Goal: Information Seeking & Learning: Learn about a topic

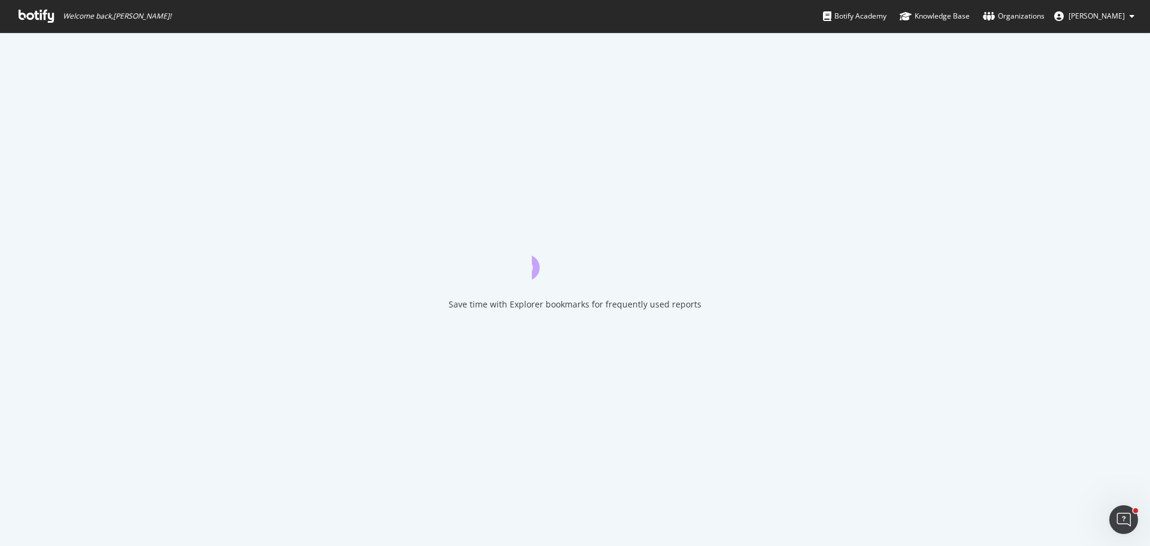
click at [41, 13] on icon at bounding box center [36, 16] width 35 height 13
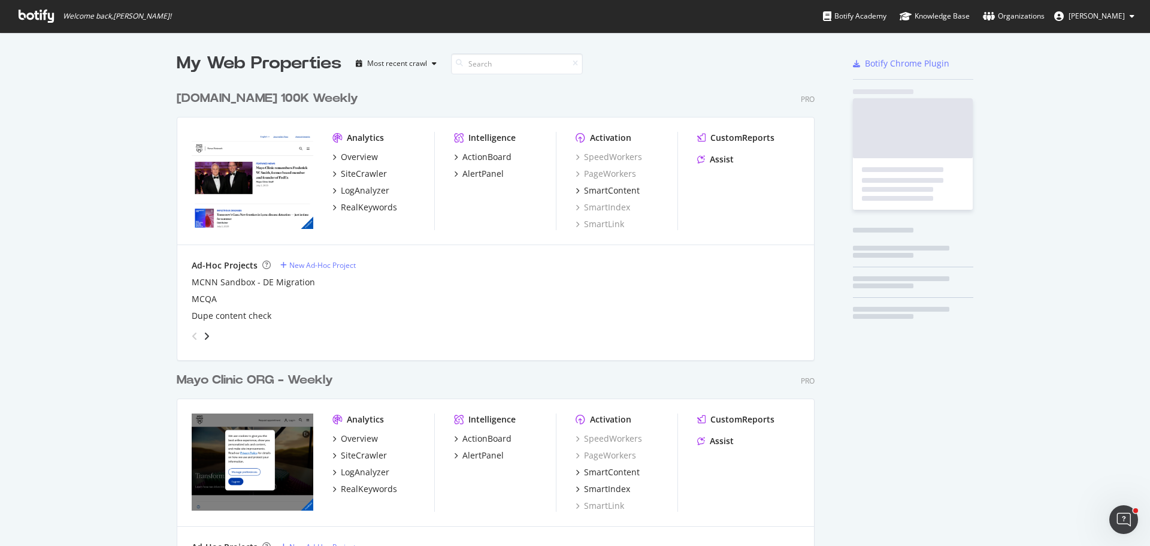
scroll to position [1703, 638]
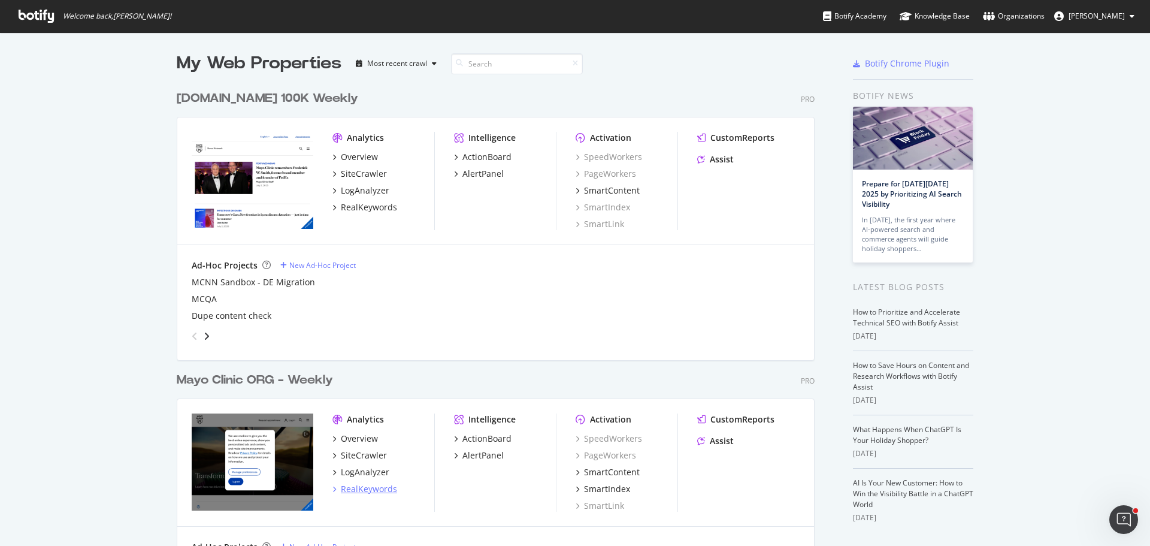
click at [365, 488] on div "RealKeywords" at bounding box center [369, 489] width 56 height 12
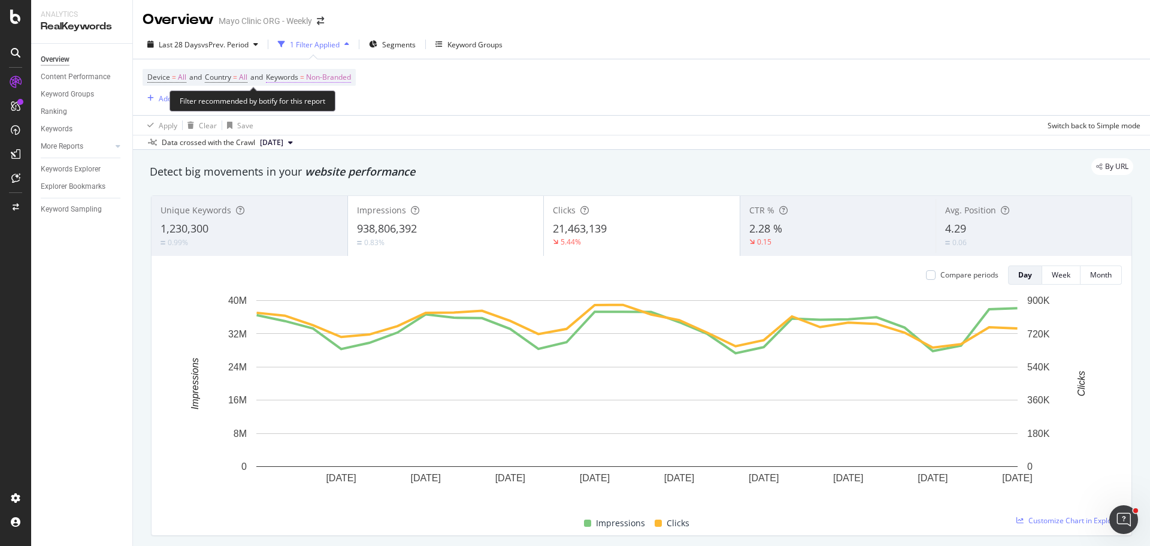
click at [330, 77] on span "Non-Branded" at bounding box center [328, 77] width 45 height 17
click at [335, 106] on div "button" at bounding box center [340, 105] width 14 height 7
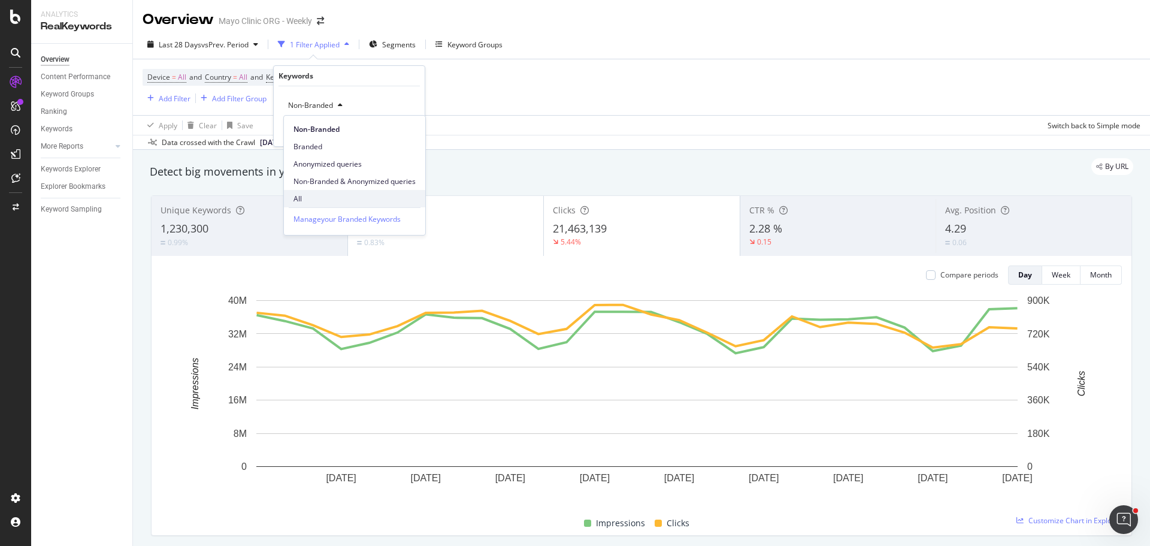
click at [335, 199] on span "All" at bounding box center [354, 198] width 122 height 11
click at [399, 134] on div "Apply" at bounding box center [405, 131] width 19 height 10
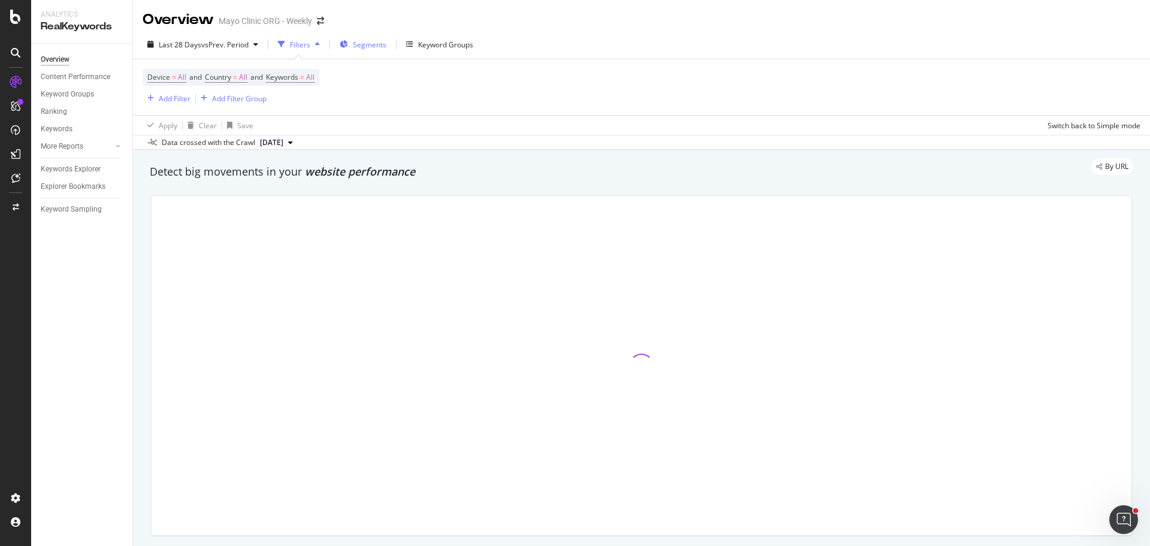
click at [371, 43] on span "Segments" at bounding box center [370, 45] width 34 height 10
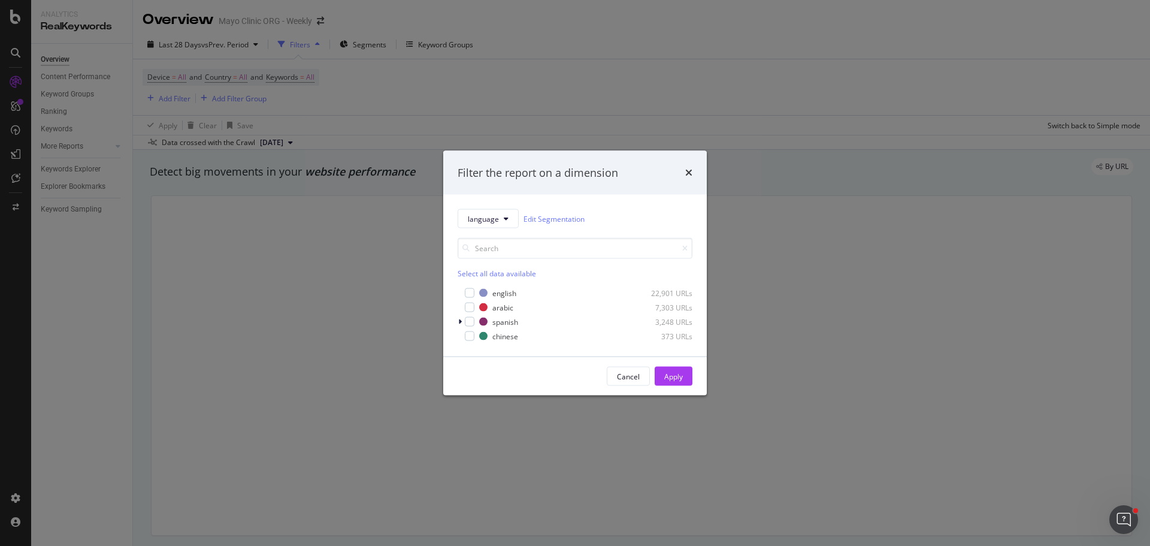
click at [694, 177] on div "Filter the report on a dimension" at bounding box center [575, 172] width 264 height 44
click at [686, 174] on icon "times" at bounding box center [688, 173] width 7 height 10
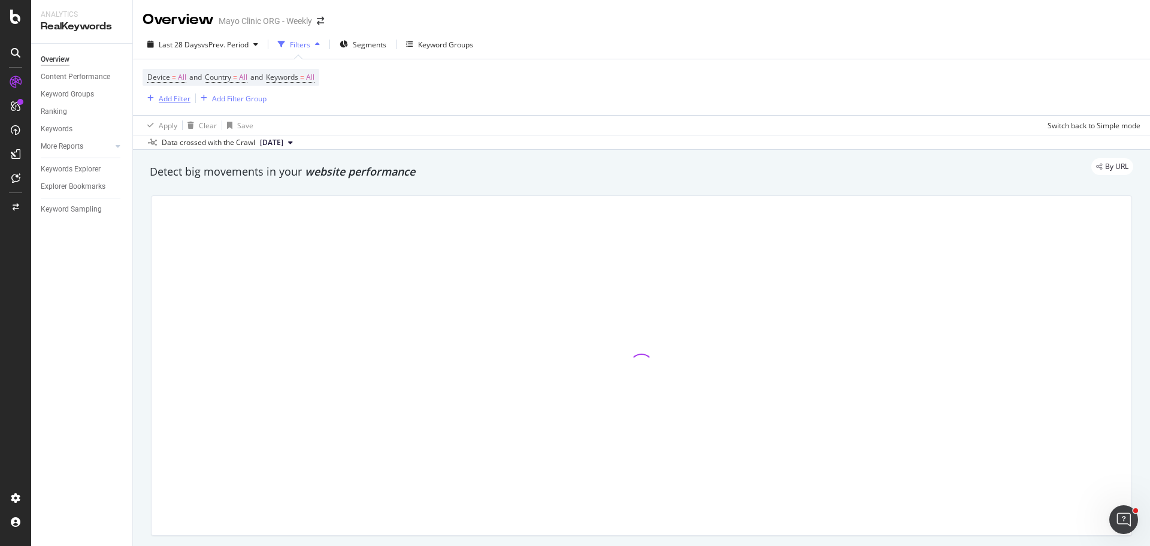
click at [170, 99] on div "Add Filter" at bounding box center [175, 98] width 32 height 10
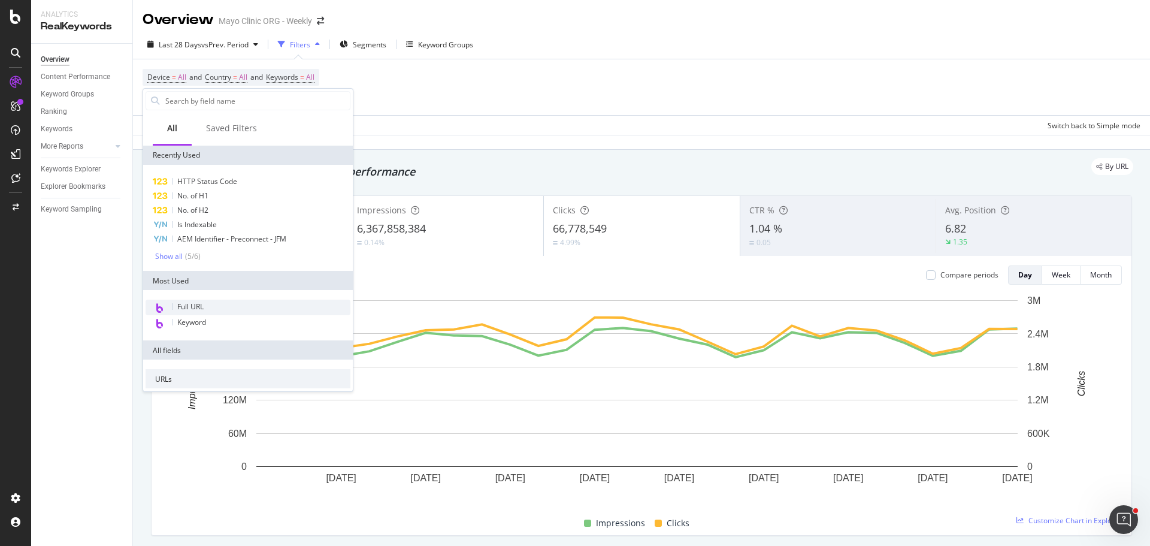
click at [208, 310] on div "Full URL" at bounding box center [248, 307] width 205 height 16
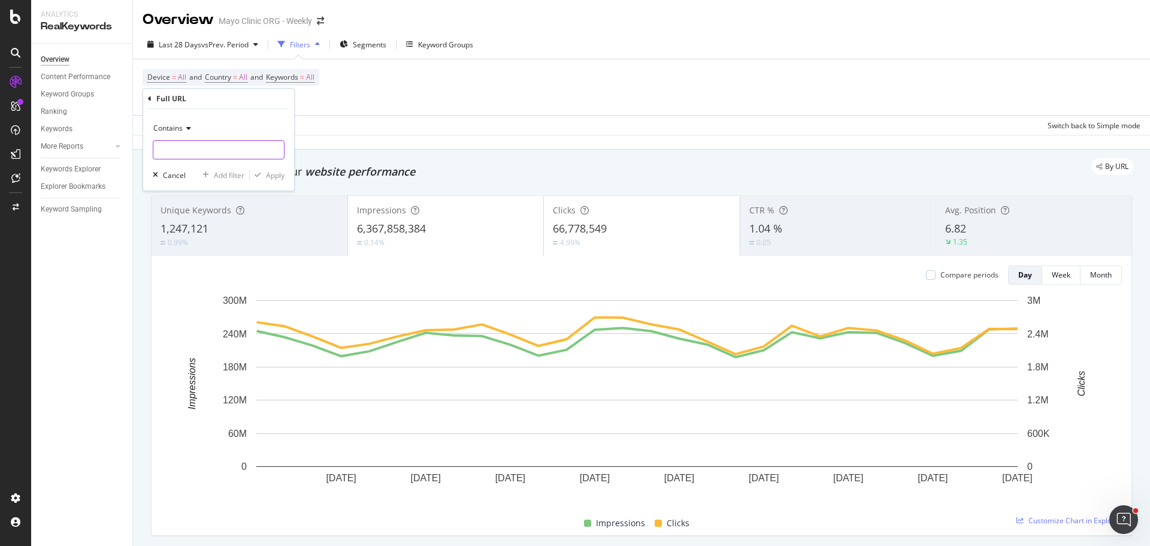
click at [177, 153] on input "text" at bounding box center [218, 149] width 131 height 19
type input "/api/"
click at [277, 175] on div "Apply" at bounding box center [275, 175] width 19 height 10
